Goal: Find specific page/section

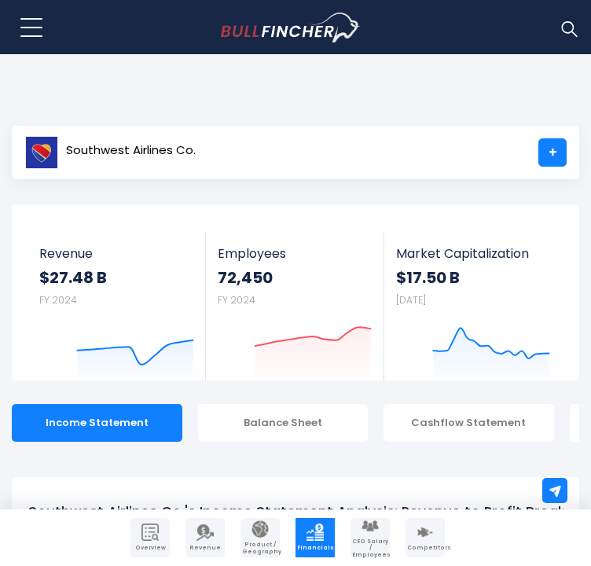
click at [568, 28] on img at bounding box center [569, 28] width 20 height 20
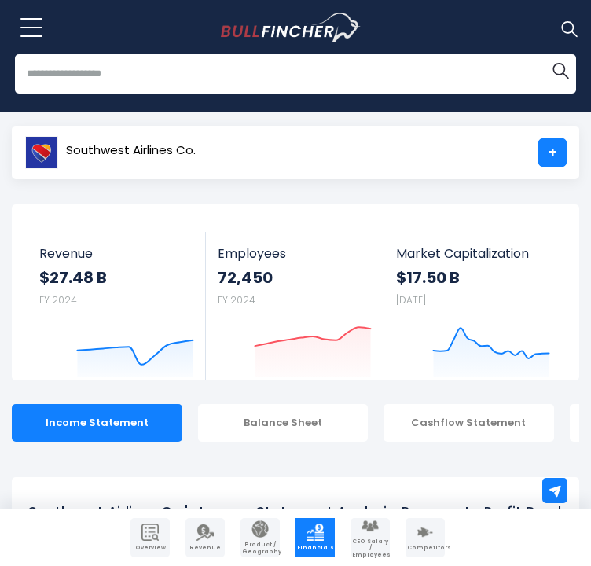
click at [482, 80] on input "search" at bounding box center [296, 73] width 562 height 39
type input "********"
click at [545, 54] on button "Search" at bounding box center [560, 69] width 31 height 31
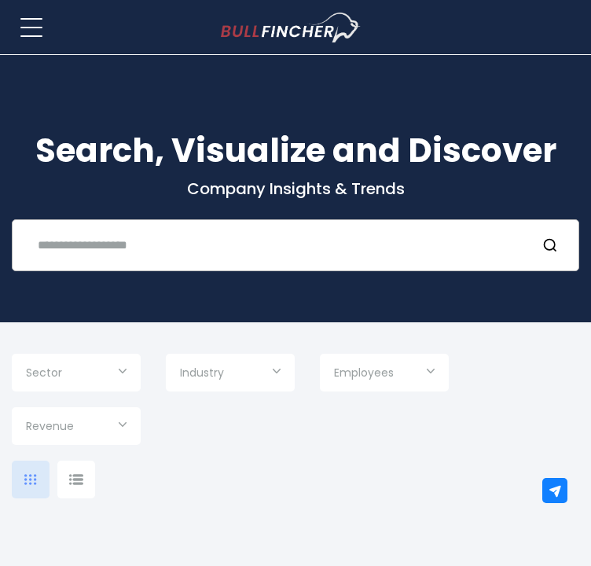
click at [215, 260] on input "text" at bounding box center [275, 244] width 495 height 29
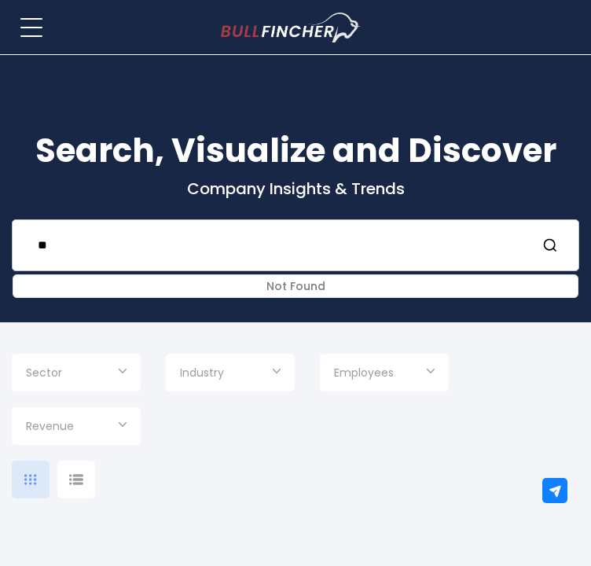
type input "*"
